Goal: Transaction & Acquisition: Download file/media

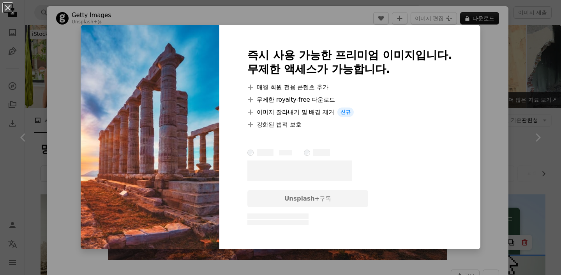
scroll to position [1092, 0]
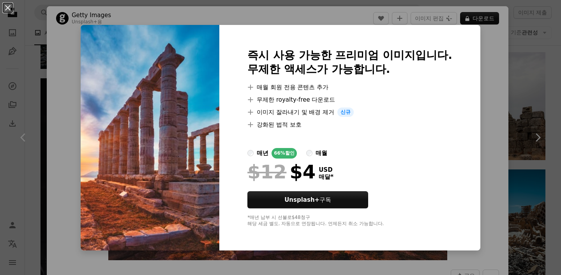
click at [545, 49] on div "An X shape 즉시 사용 가능한 프리미엄 이미지입니다. 무제한 액세스가 가능합니다. A plus sign 매월 회원 전용 콘텐츠 추가 A…" at bounding box center [280, 137] width 561 height 275
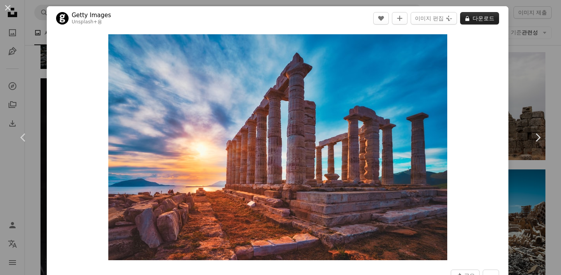
click at [470, 18] on icon at bounding box center [468, 18] width 4 height 5
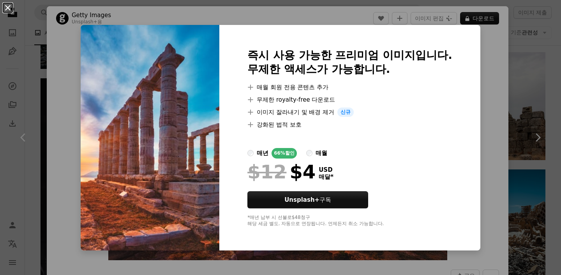
click at [9, 7] on button "An X shape" at bounding box center [7, 7] width 9 height 9
